Goal: Transaction & Acquisition: Download file/media

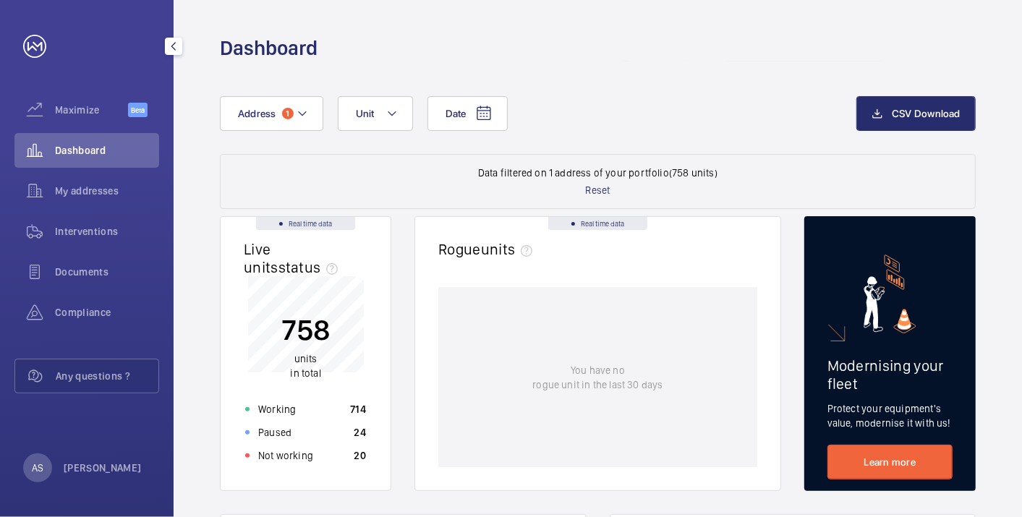
click at [89, 158] on div "Dashboard" at bounding box center [86, 150] width 145 height 35
click at [258, 123] on button "Address 1" at bounding box center [271, 113] width 103 height 35
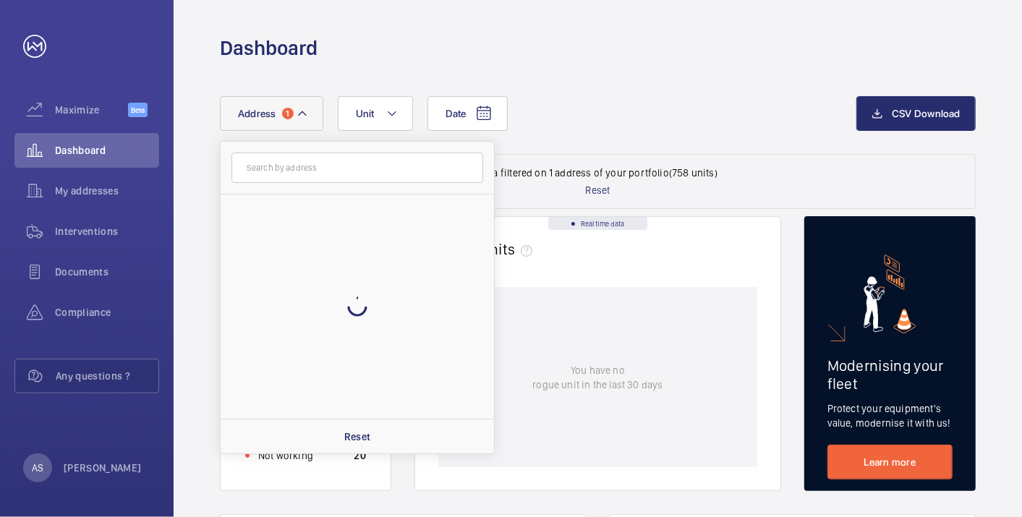
click at [281, 169] on input "text" at bounding box center [357, 168] width 252 height 30
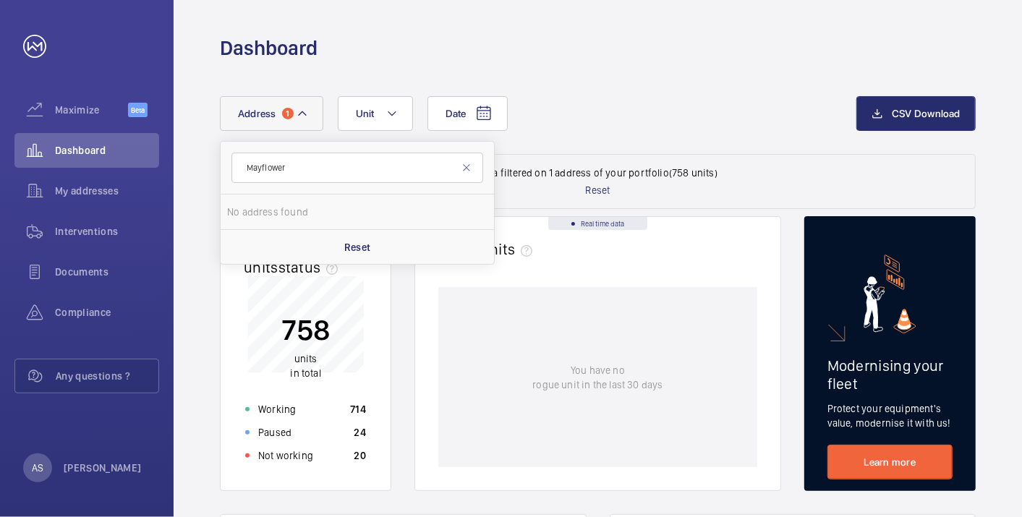
type input "Mayflower"
click at [316, 205] on span "19 [GEOGRAPHIC_DATA] - High Risk Building - [STREET_ADDRESS]" at bounding box center [358, 212] width 199 height 14
click at [256, 204] on input "19 [GEOGRAPHIC_DATA] - High Risk Building - [STREET_ADDRESS]" at bounding box center [241, 211] width 29 height 29
checkbox input "true"
click at [357, 409] on div "Working 3" at bounding box center [306, 409] width 138 height 23
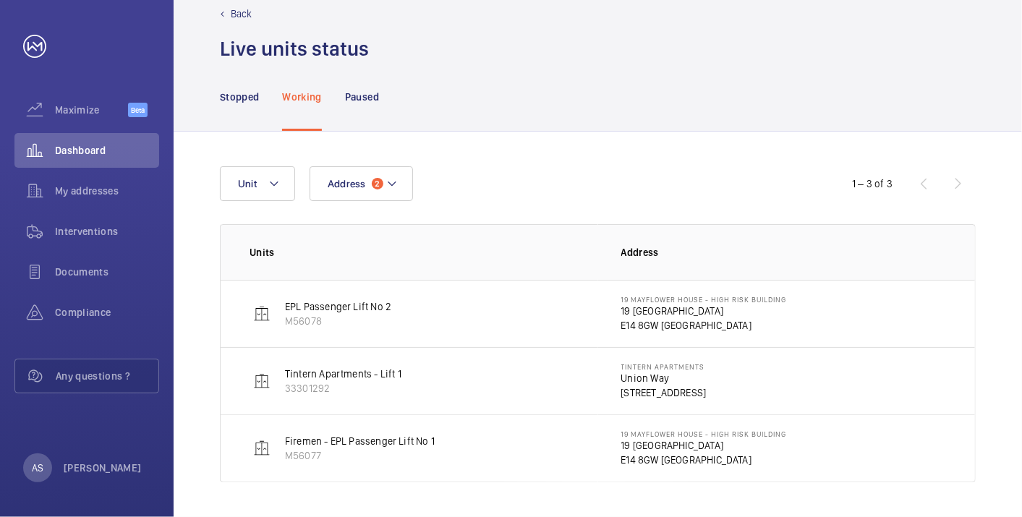
scroll to position [26, 0]
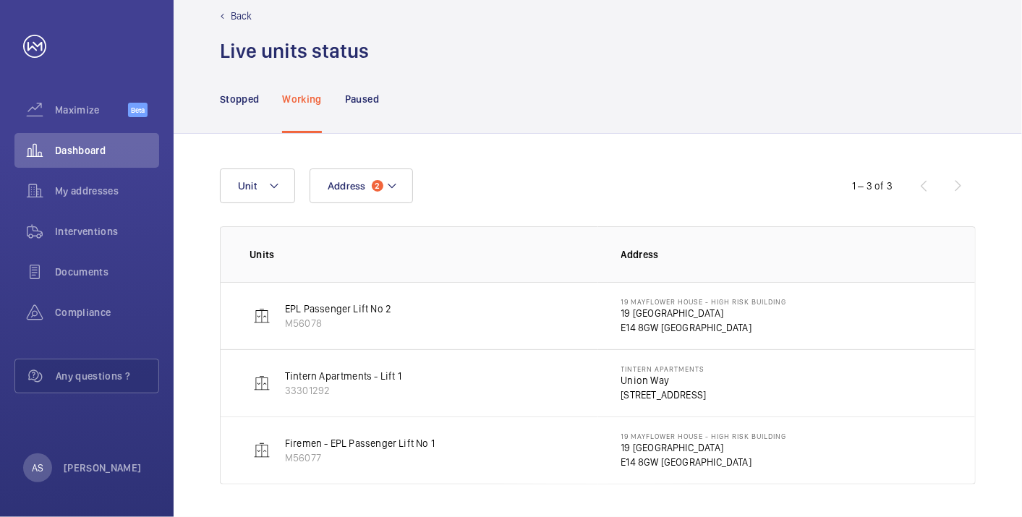
click at [649, 455] on p "E14 8GW [GEOGRAPHIC_DATA]" at bounding box center [704, 462] width 166 height 14
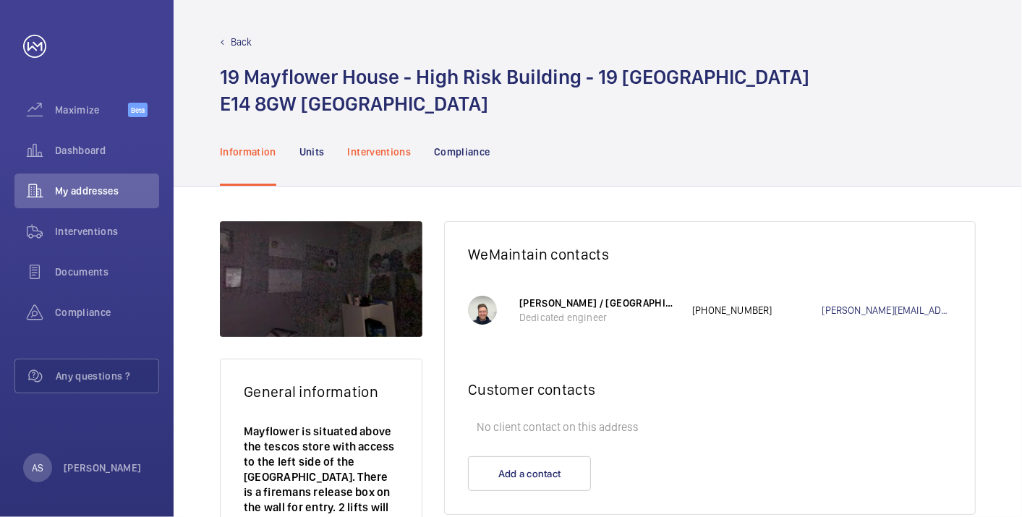
click at [397, 152] on p "Interventions" at bounding box center [380, 152] width 64 height 14
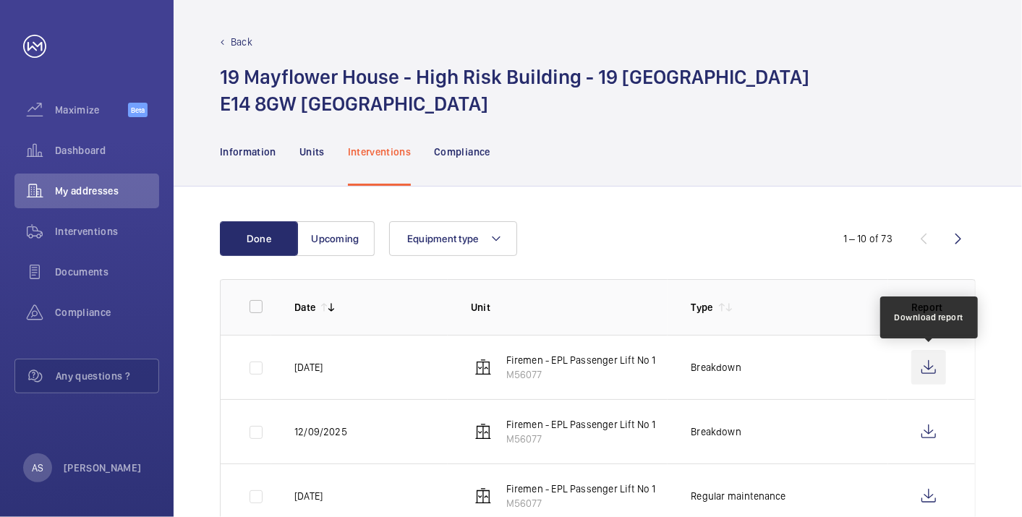
click at [922, 363] on wm-front-icon-button at bounding box center [928, 367] width 35 height 35
